Goal: Task Accomplishment & Management: Complete application form

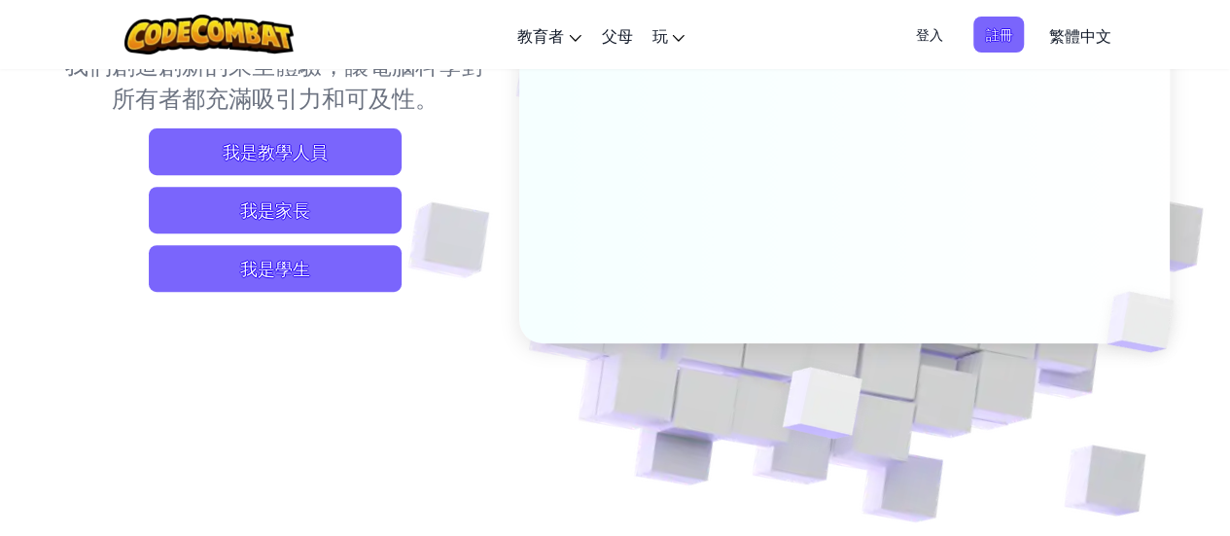
scroll to position [292, 0]
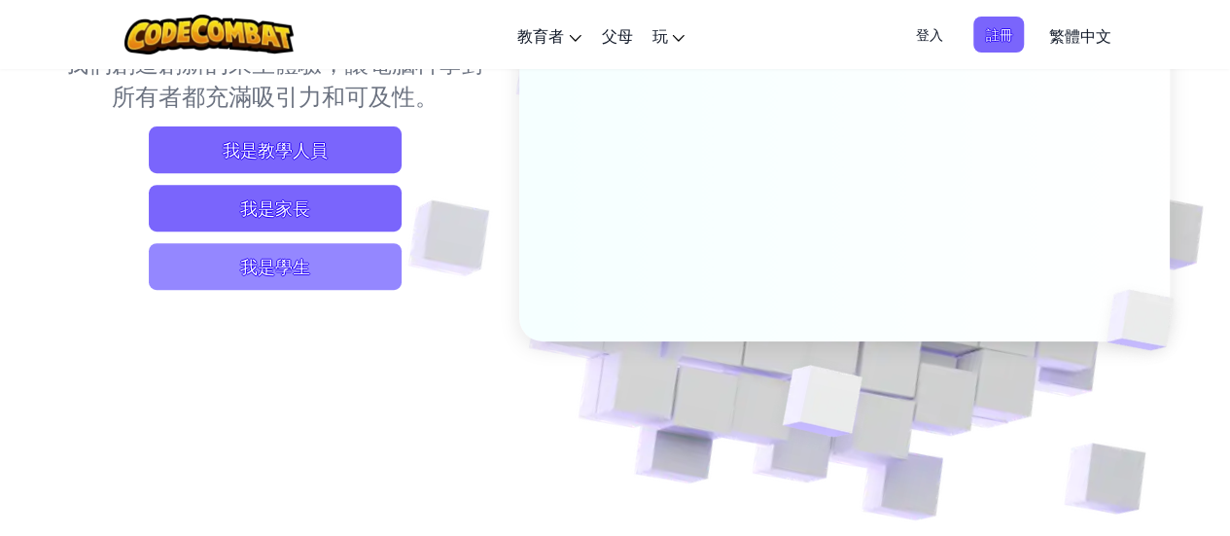
click at [314, 265] on span "我是學生" at bounding box center [275, 266] width 253 height 47
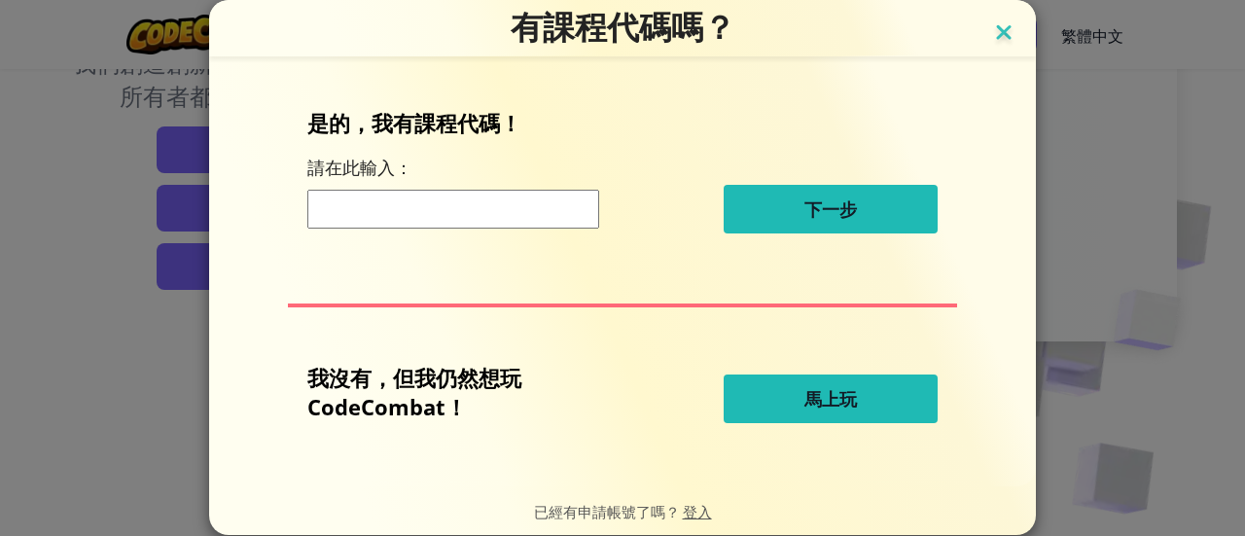
click at [998, 31] on img at bounding box center [1003, 33] width 25 height 29
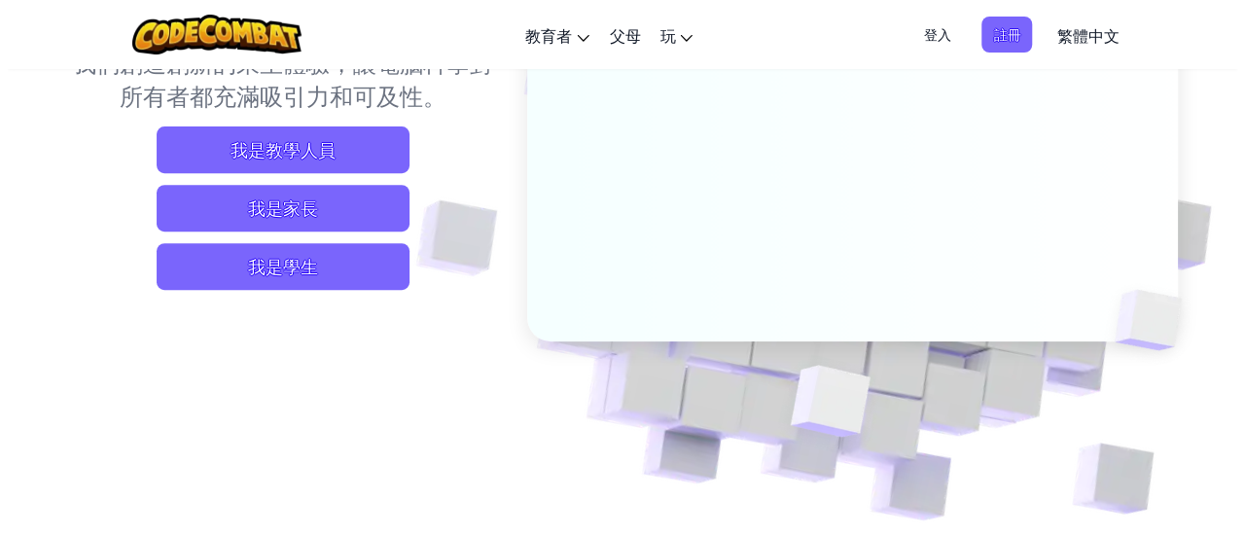
scroll to position [97, 0]
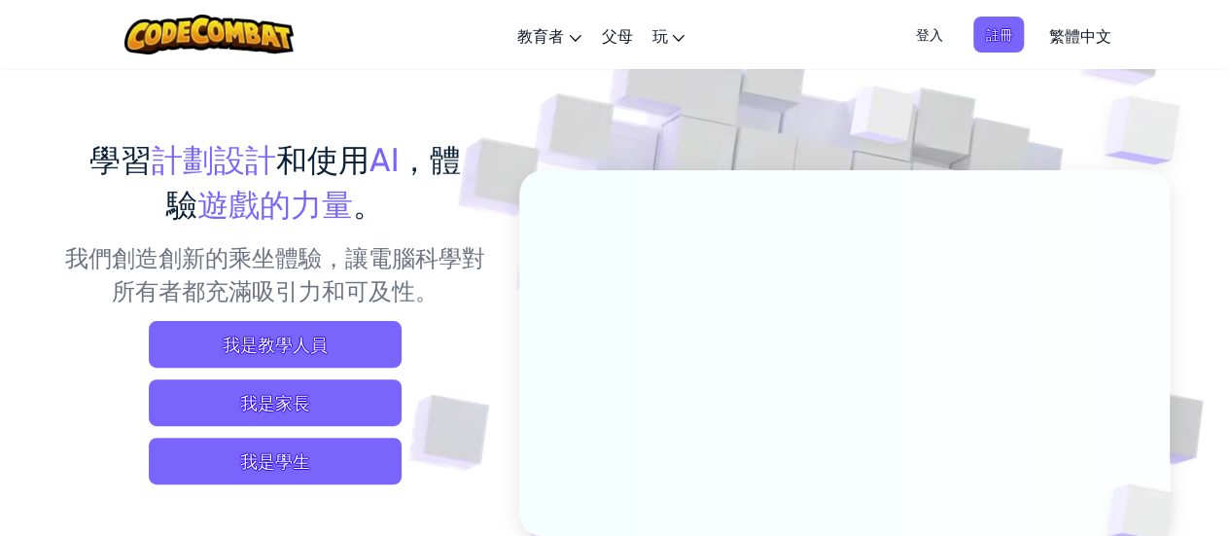
click at [923, 26] on font "登入" at bounding box center [928, 34] width 27 height 18
